Goal: Task Accomplishment & Management: Manage account settings

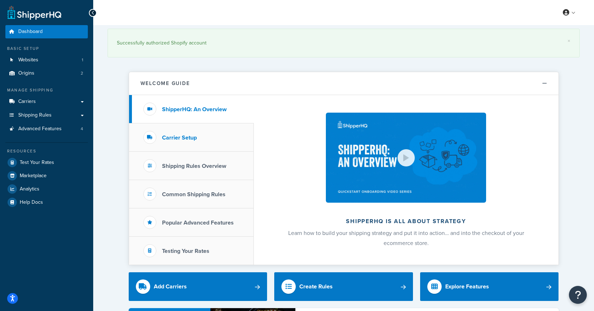
click at [166, 130] on li "Carrier Setup" at bounding box center [191, 137] width 125 height 28
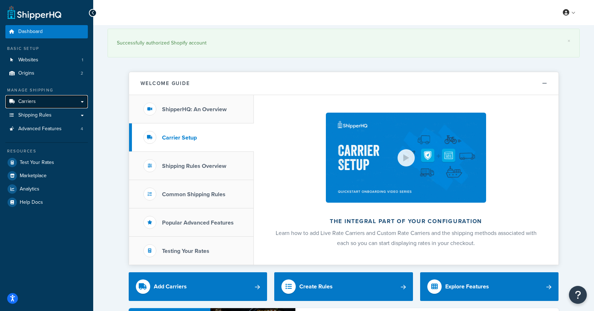
click at [50, 103] on link "Carriers" at bounding box center [46, 101] width 82 height 13
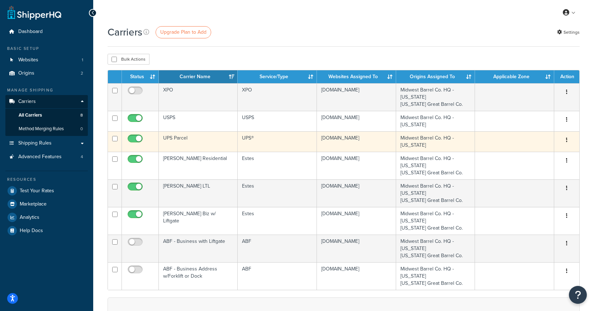
click at [566, 142] on icon "button" at bounding box center [566, 139] width 1 height 5
click at [539, 157] on link "Edit" at bounding box center [537, 154] width 57 height 15
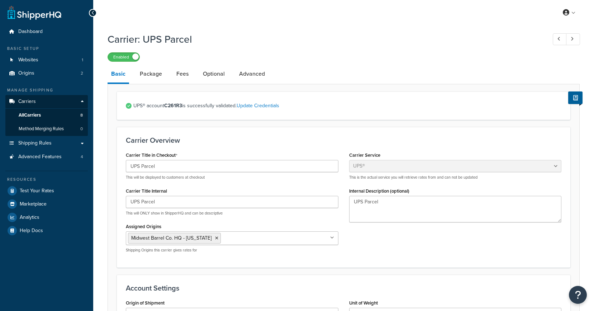
select select "ups"
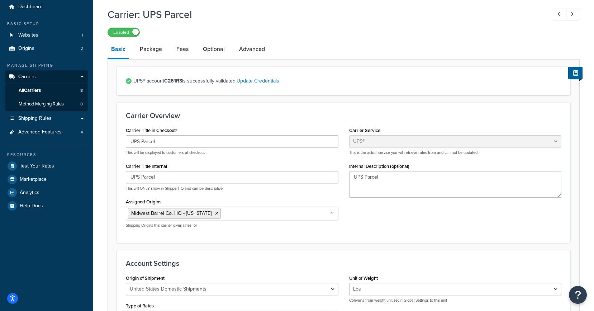
scroll to position [24, 0]
